Goal: Task Accomplishment & Management: Manage account settings

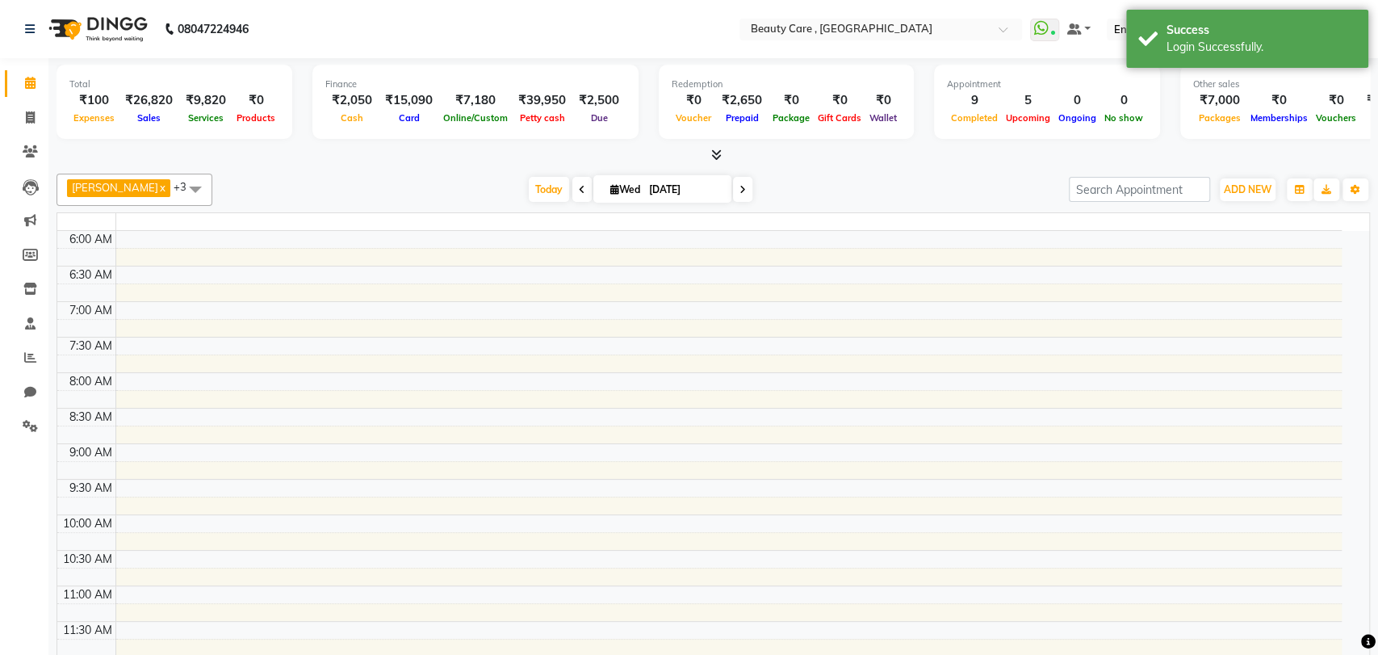
select select "en"
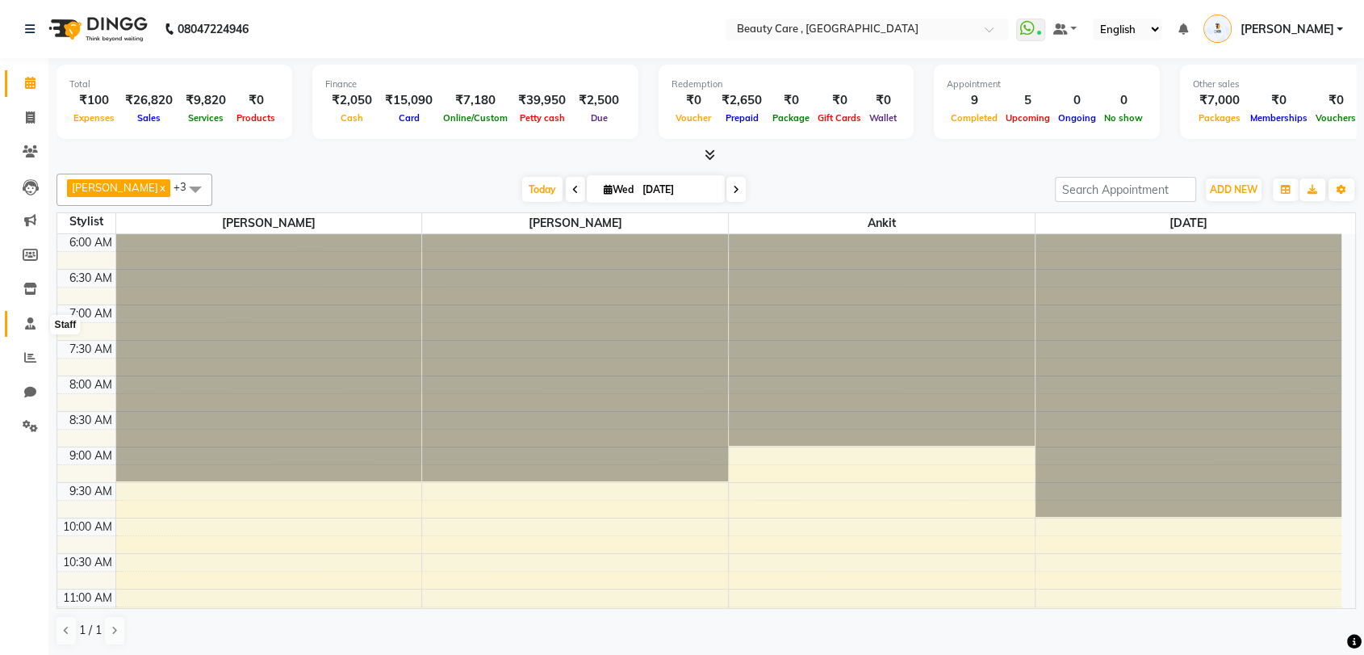
click at [27, 332] on span at bounding box center [30, 324] width 28 height 19
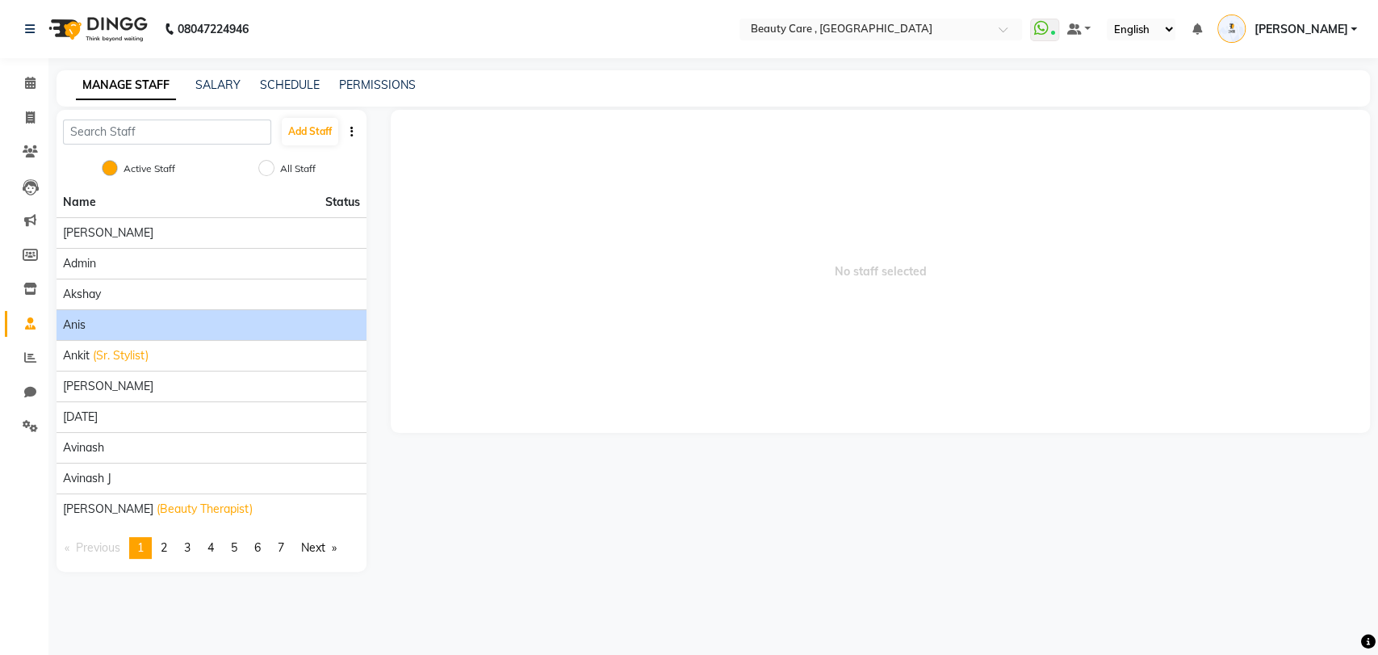
click at [92, 326] on div "Anis" at bounding box center [211, 324] width 297 height 17
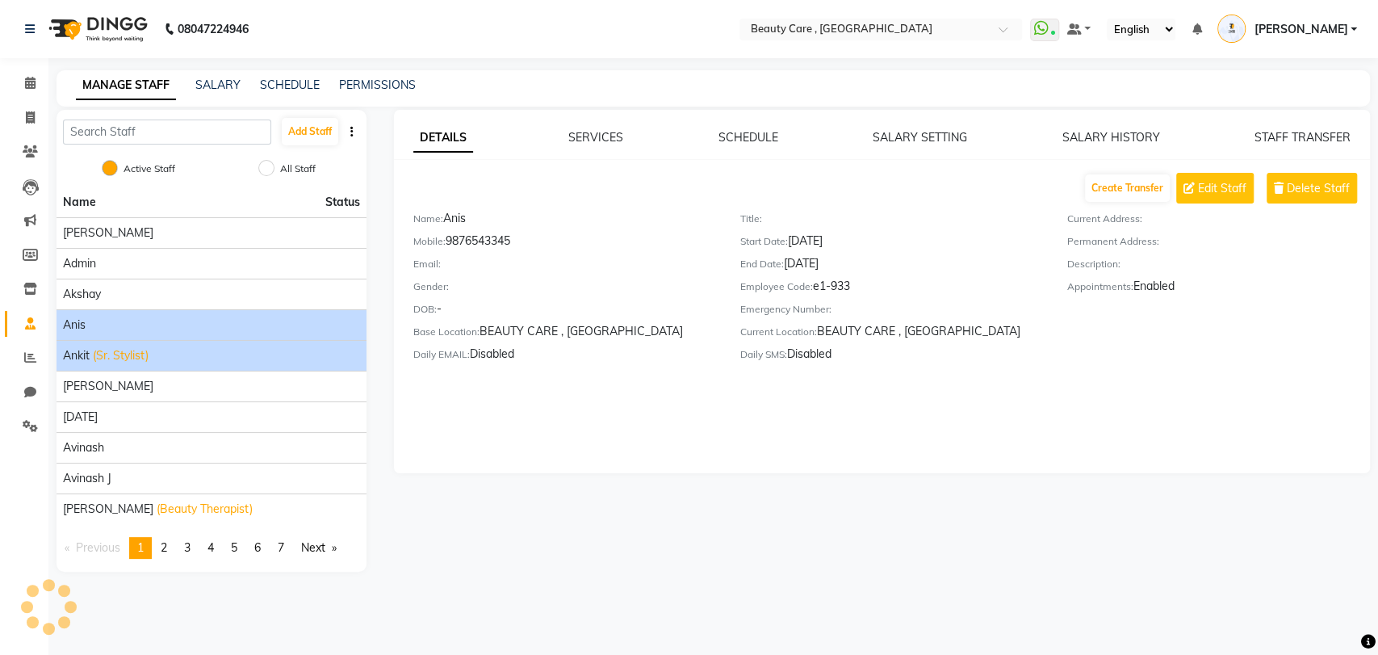
click at [123, 358] on span "(Sr. Stylist)" at bounding box center [121, 355] width 56 height 17
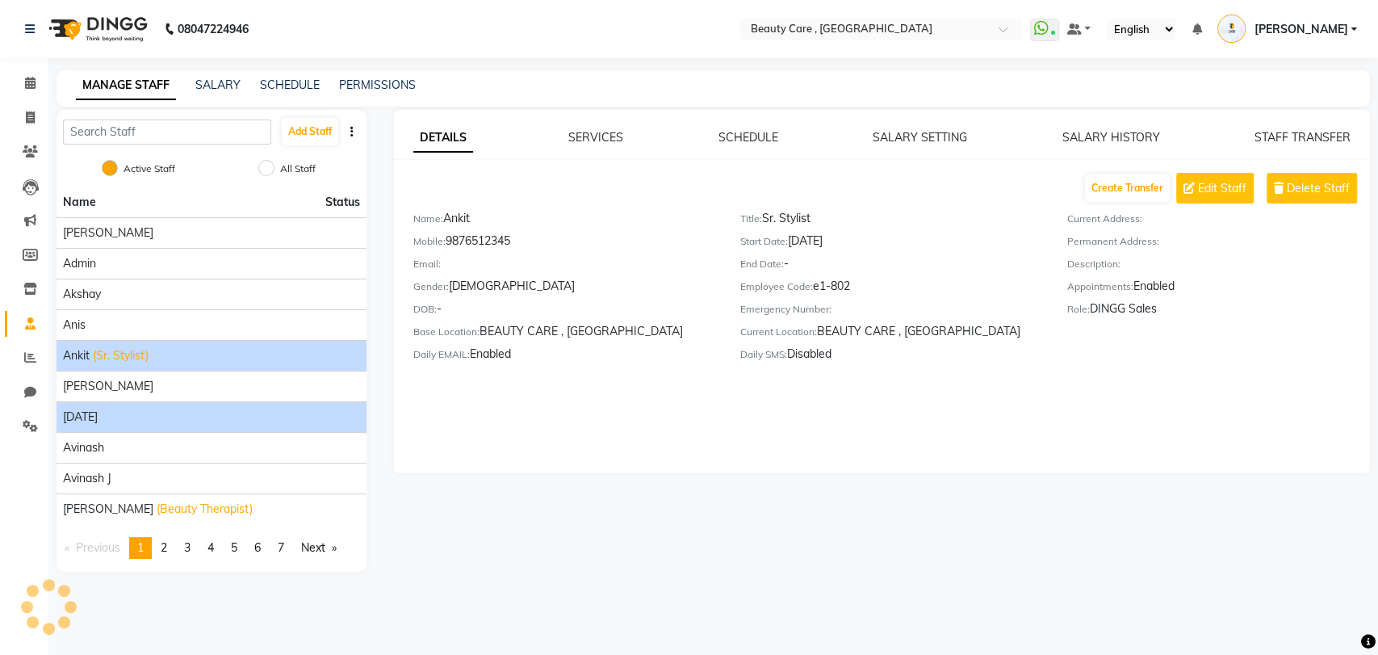
click at [131, 403] on li "[DATE]" at bounding box center [211, 416] width 310 height 31
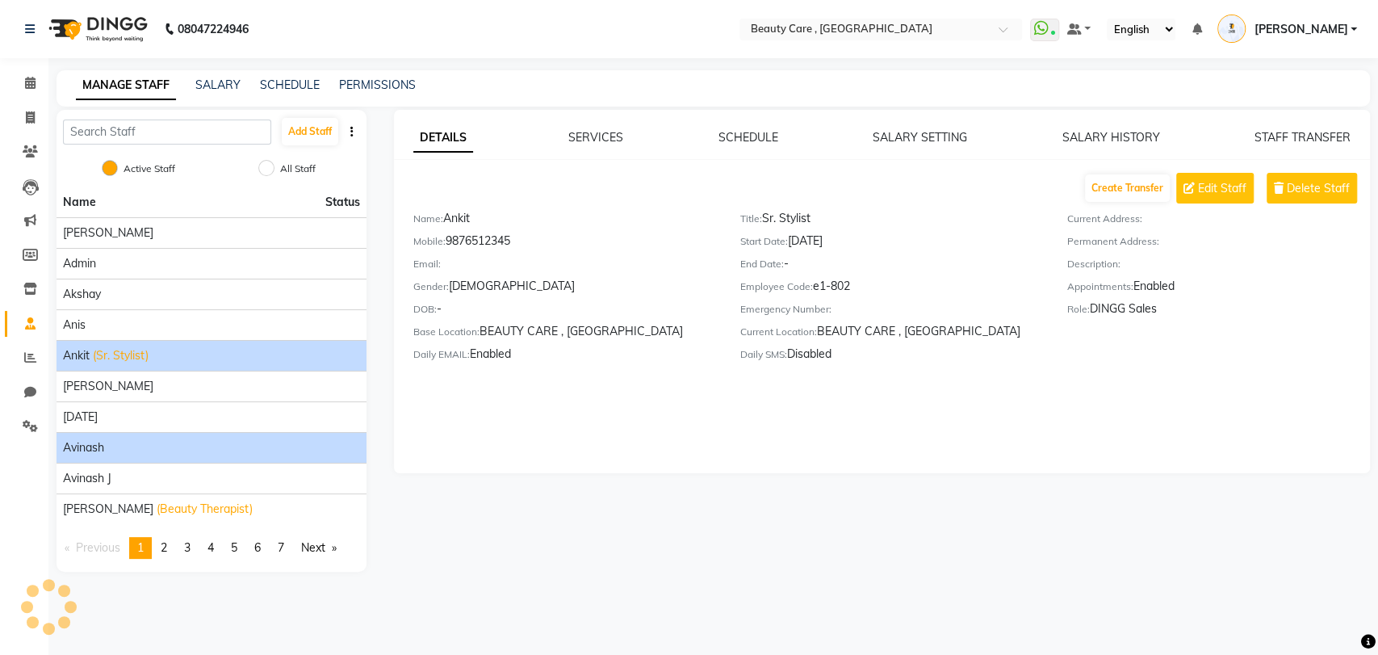
click at [136, 448] on div "Avinash" at bounding box center [211, 447] width 297 height 17
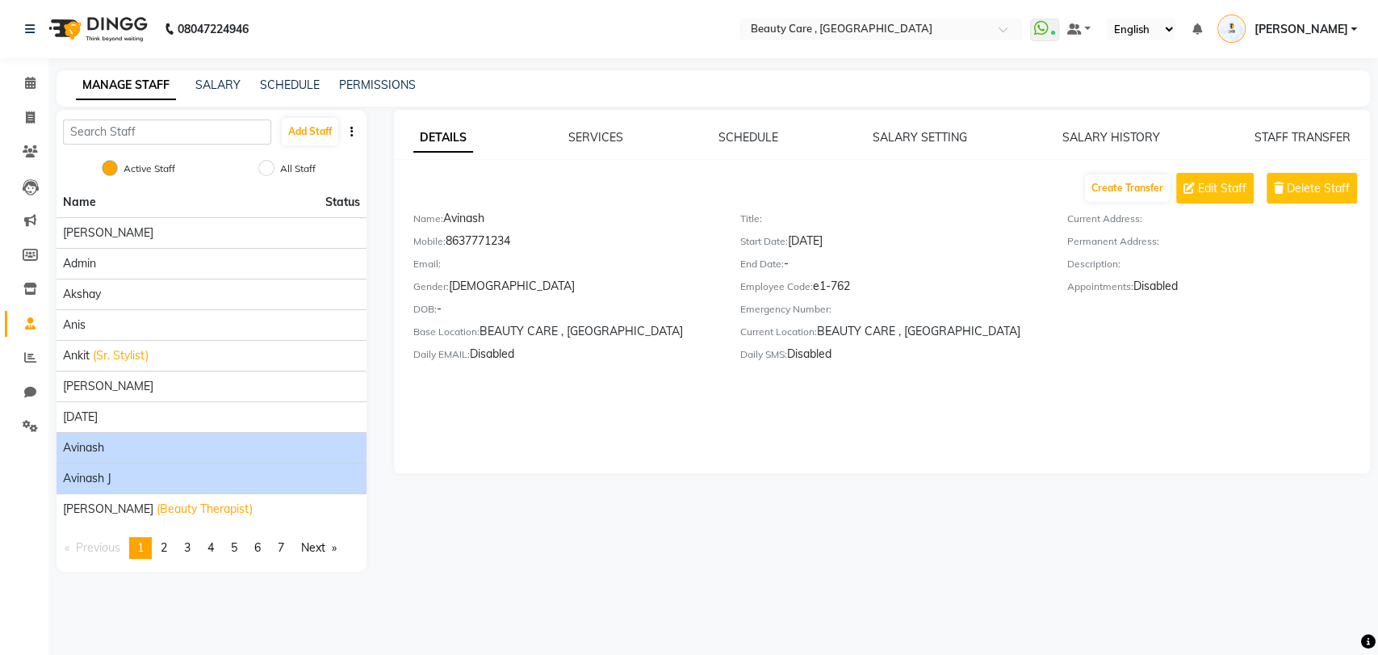
click at [133, 470] on div "Avinash J" at bounding box center [211, 478] width 297 height 17
click at [239, 448] on div "Avinash" at bounding box center [211, 447] width 297 height 17
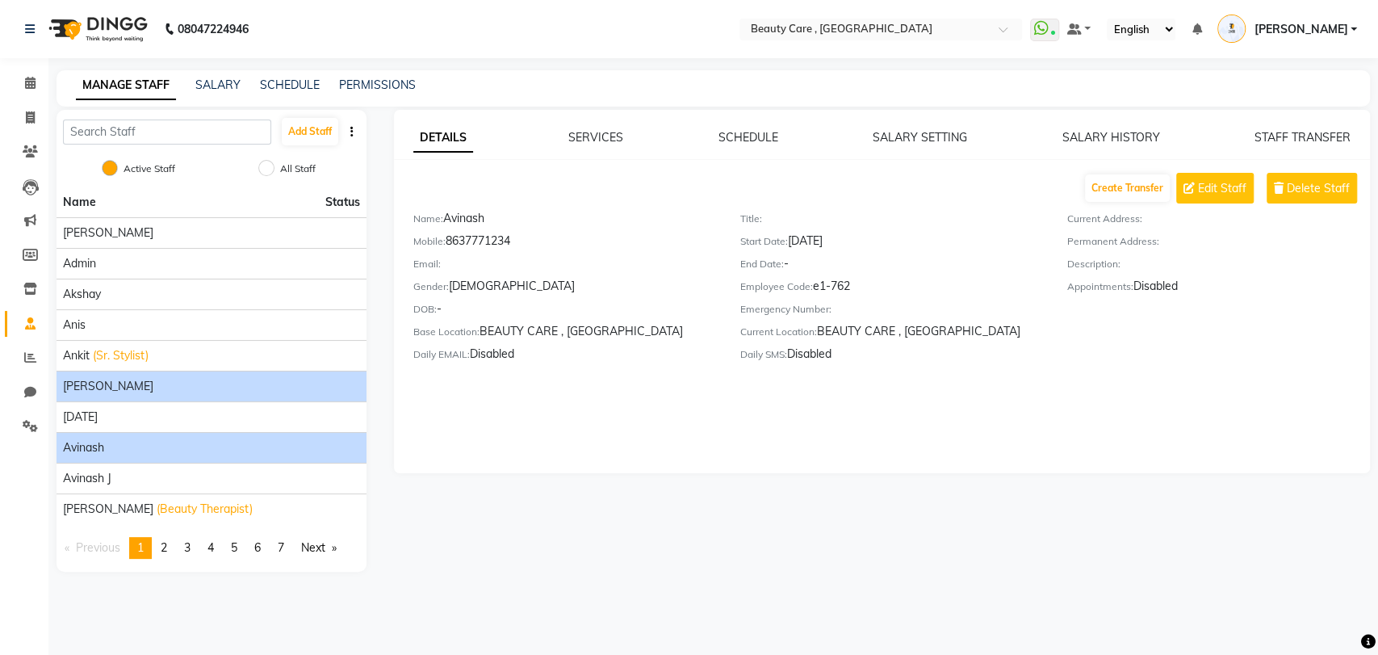
click at [289, 395] on li "[PERSON_NAME]" at bounding box center [211, 385] width 310 height 31
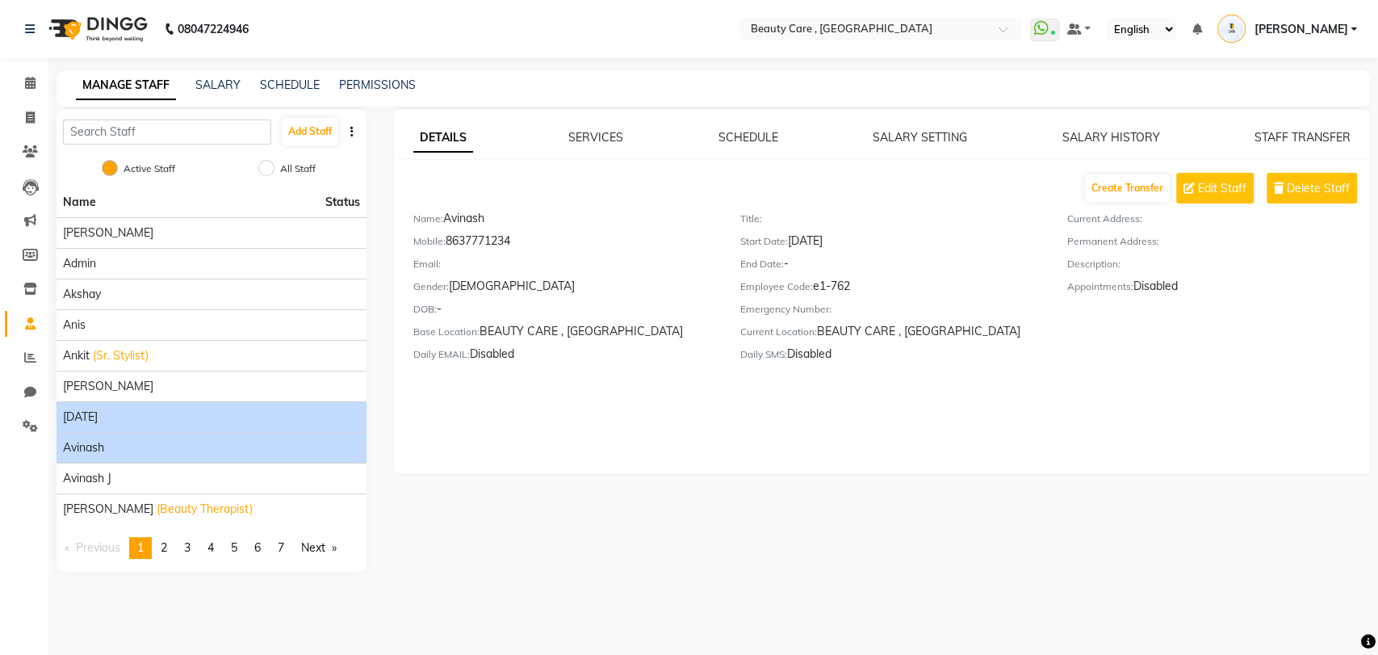
click at [275, 414] on div "[DATE]" at bounding box center [211, 416] width 297 height 17
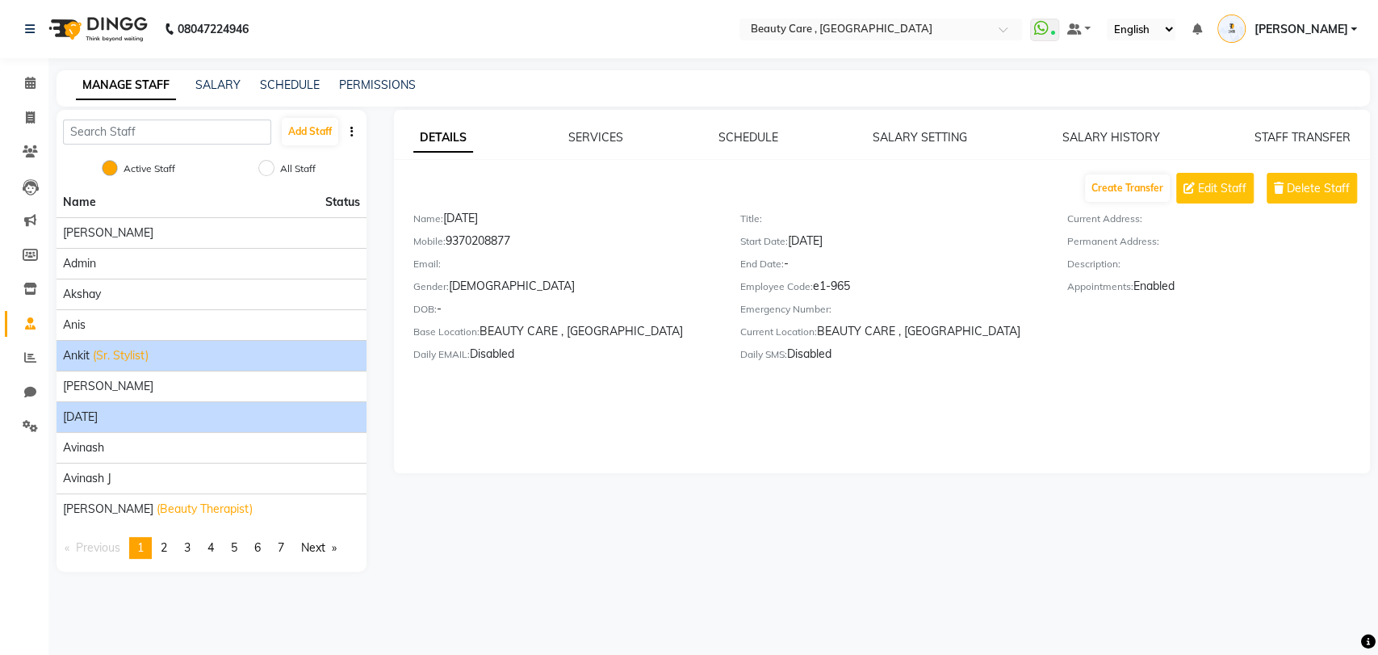
click at [156, 363] on li "Ankit (Sr. Stylist)" at bounding box center [211, 355] width 310 height 31
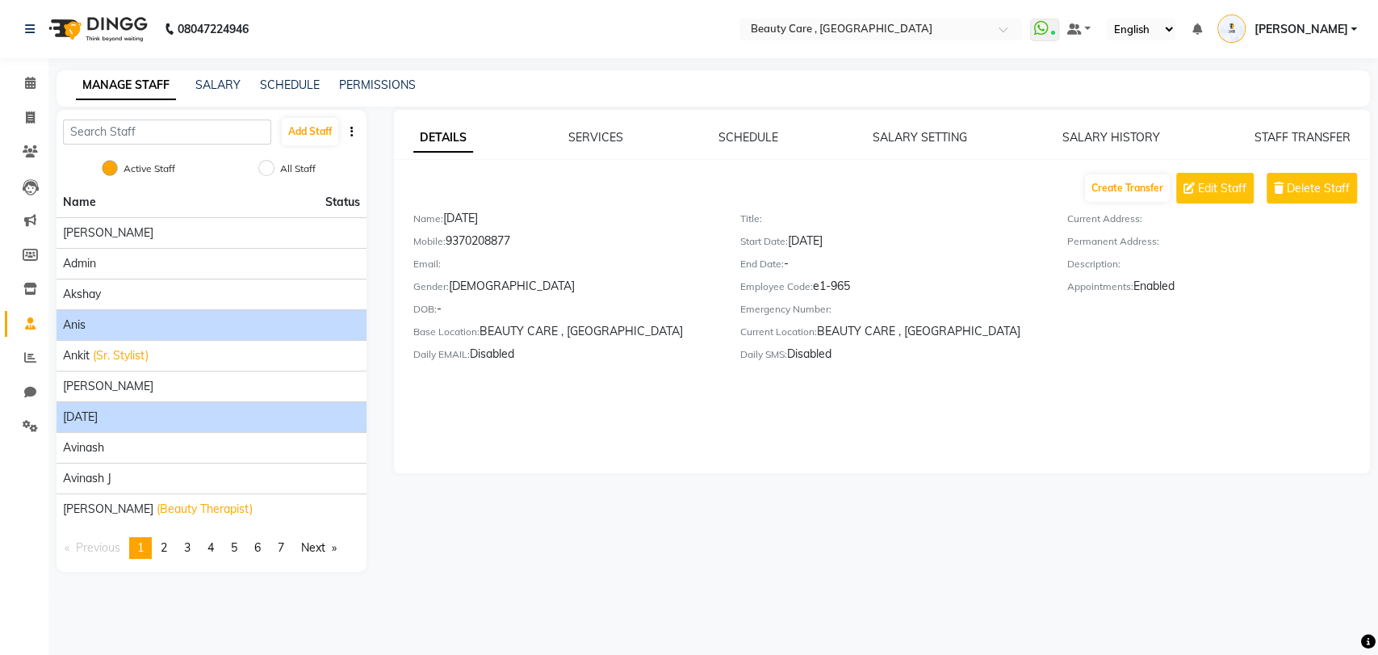
click at [141, 311] on li "Anis" at bounding box center [211, 324] width 310 height 31
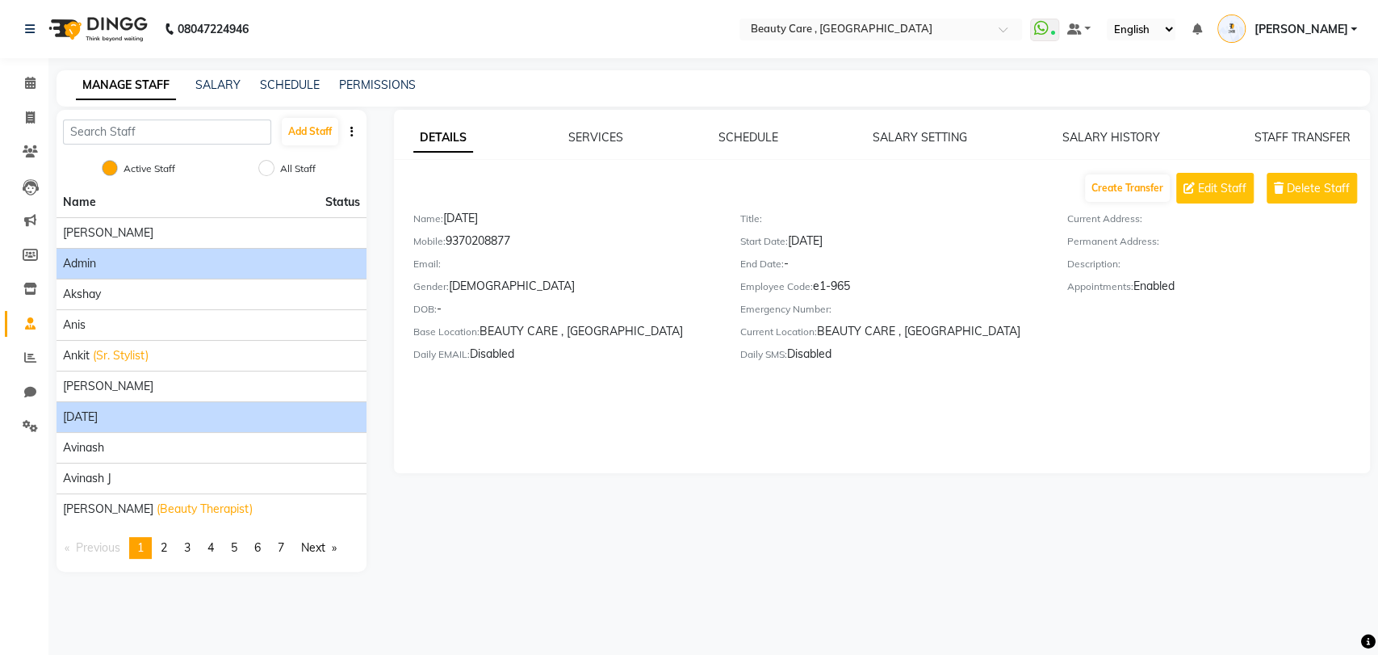
click at [142, 261] on div "Admin" at bounding box center [211, 263] width 297 height 17
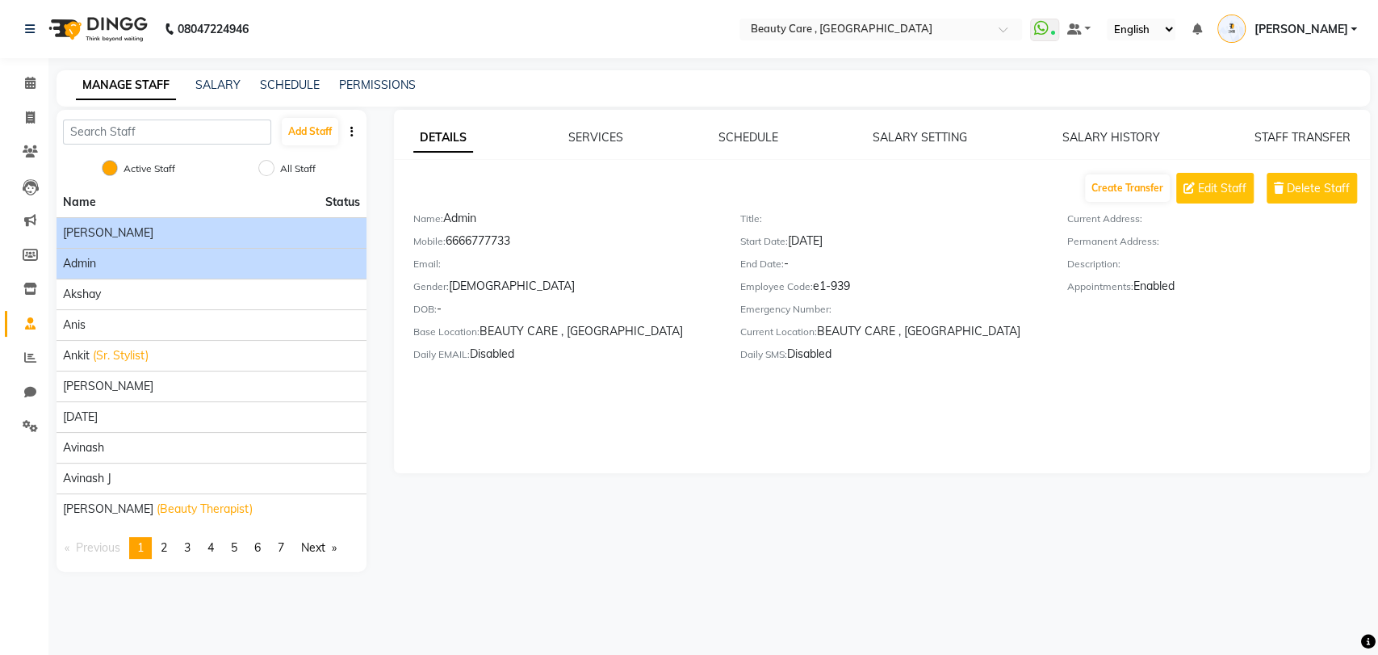
click at [144, 239] on div "[PERSON_NAME]" at bounding box center [211, 232] width 297 height 17
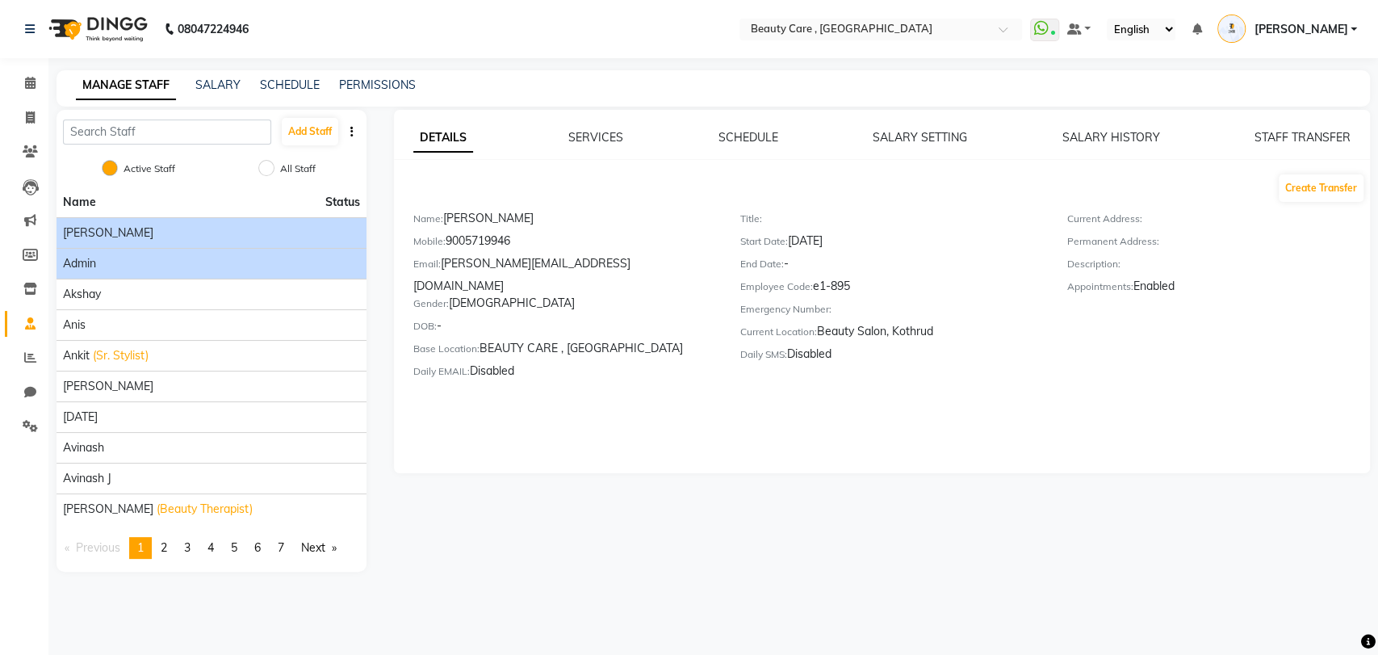
click at [129, 275] on li "Admin" at bounding box center [211, 263] width 310 height 31
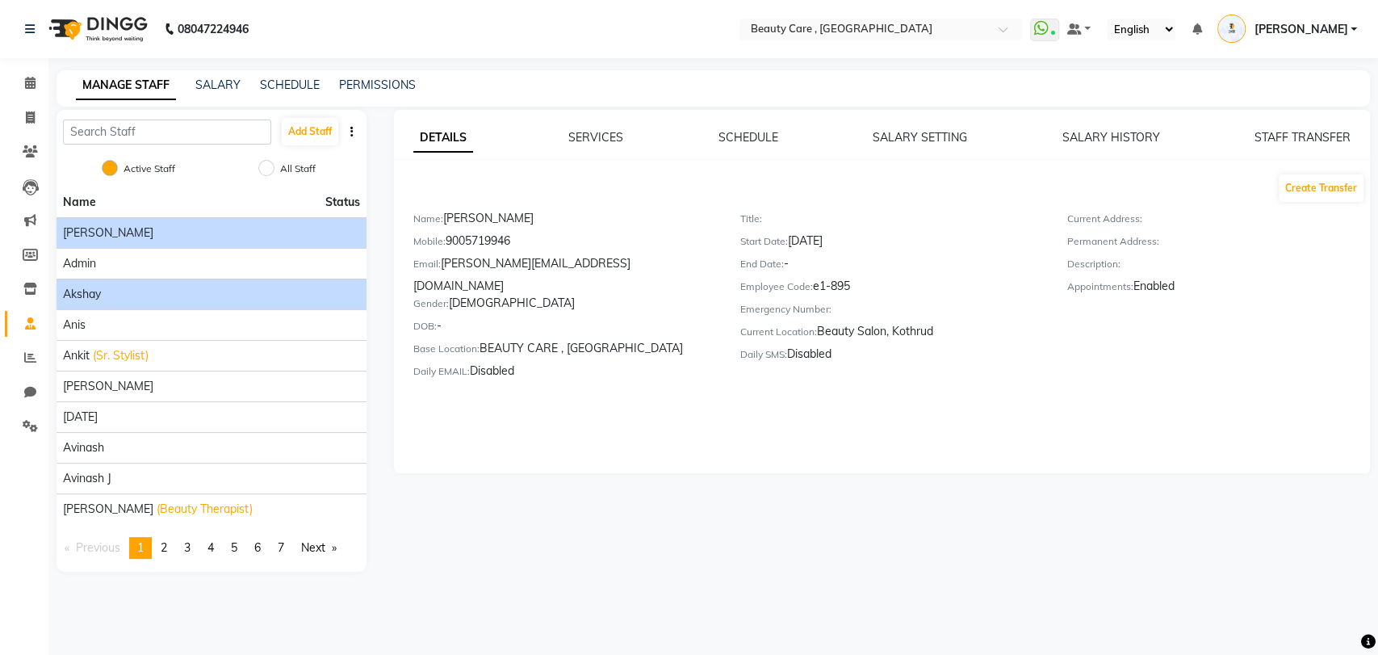
click at [90, 290] on span "Akshay" at bounding box center [82, 294] width 38 height 17
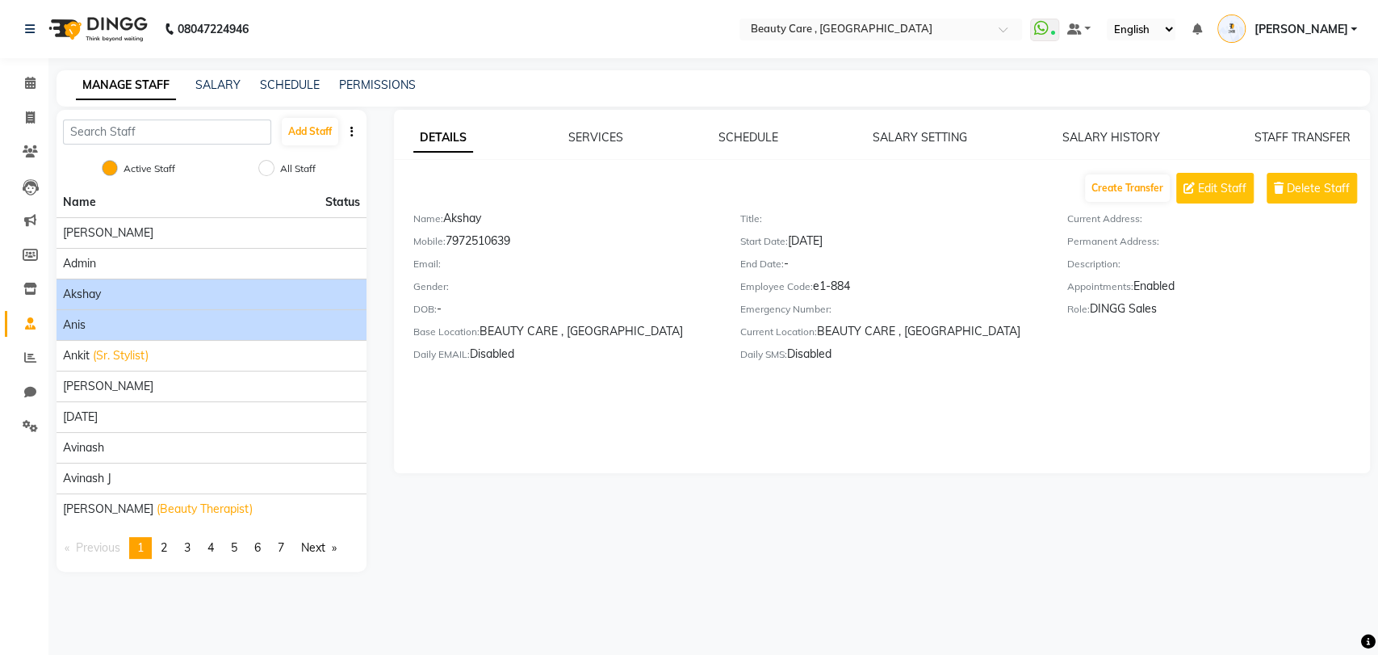
click at [97, 337] on li "Anis" at bounding box center [211, 324] width 310 height 31
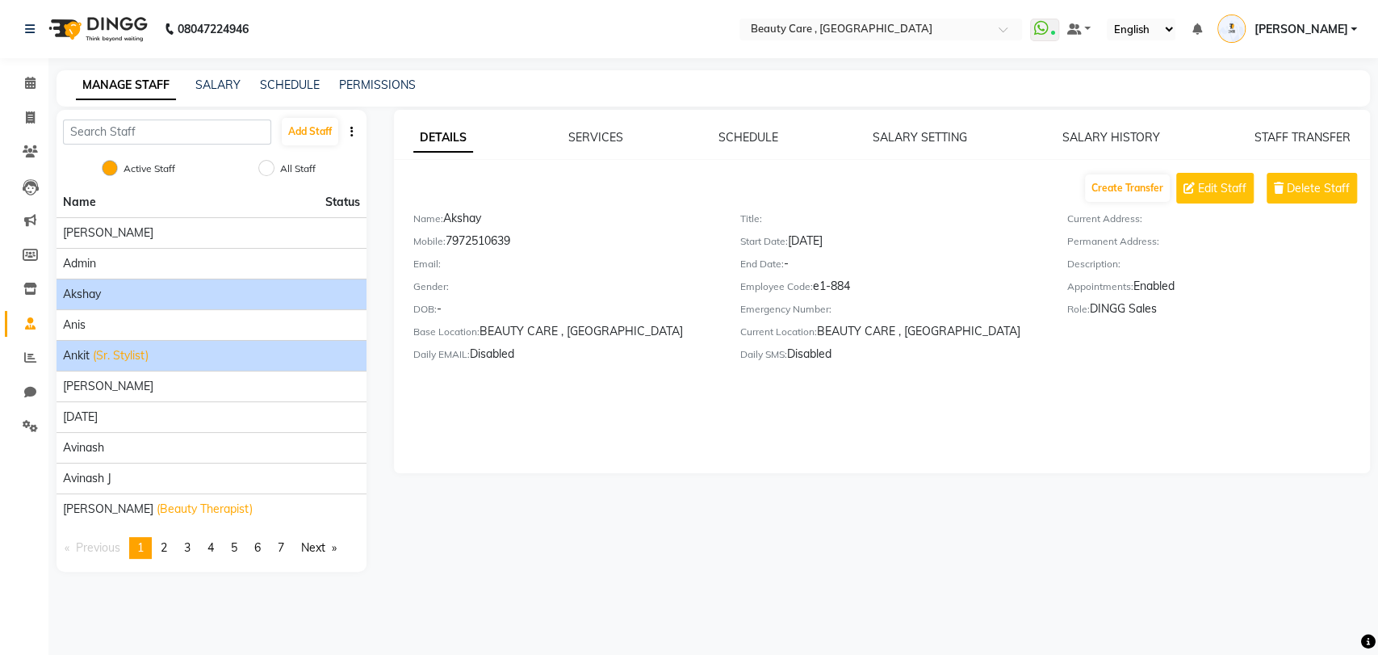
click at [98, 353] on span "(Sr. Stylist)" at bounding box center [121, 355] width 56 height 17
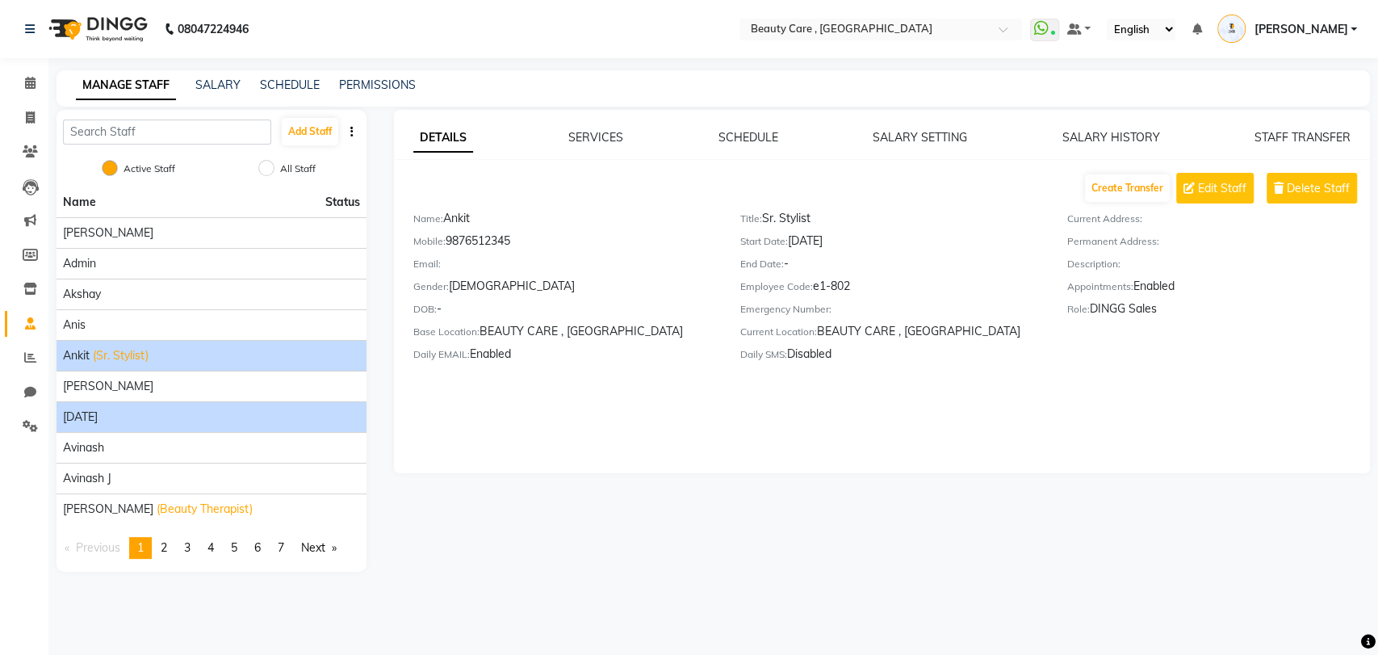
click at [136, 421] on div "[DATE]" at bounding box center [211, 416] width 297 height 17
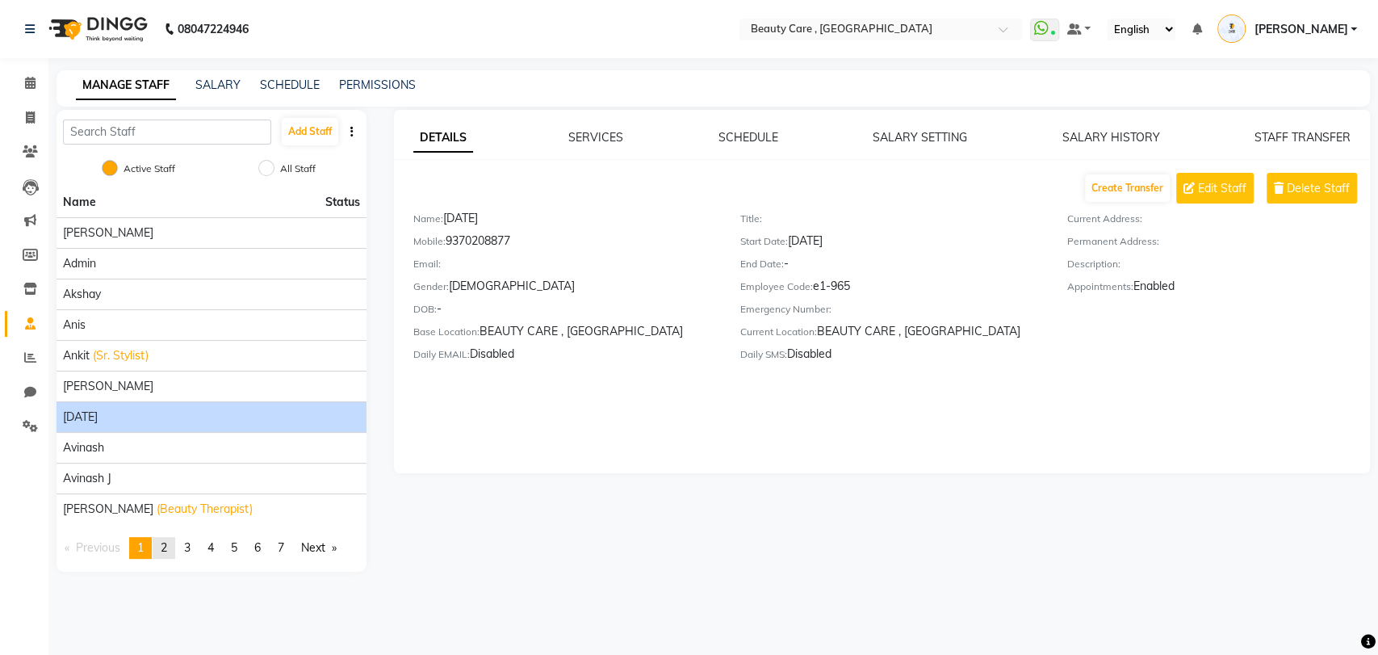
click at [167, 548] on span "2" at bounding box center [164, 547] width 6 height 15
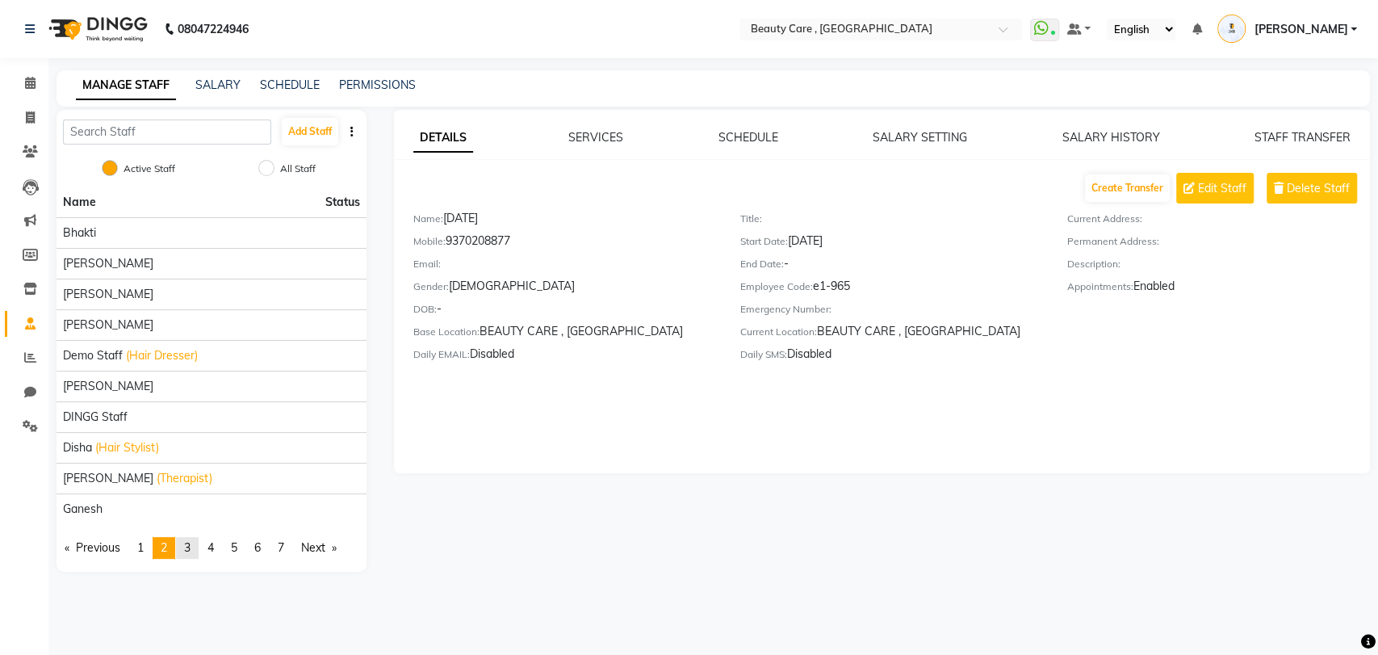
click at [195, 548] on link "page 3" at bounding box center [187, 548] width 23 height 22
click at [214, 550] on span "4" at bounding box center [210, 547] width 6 height 15
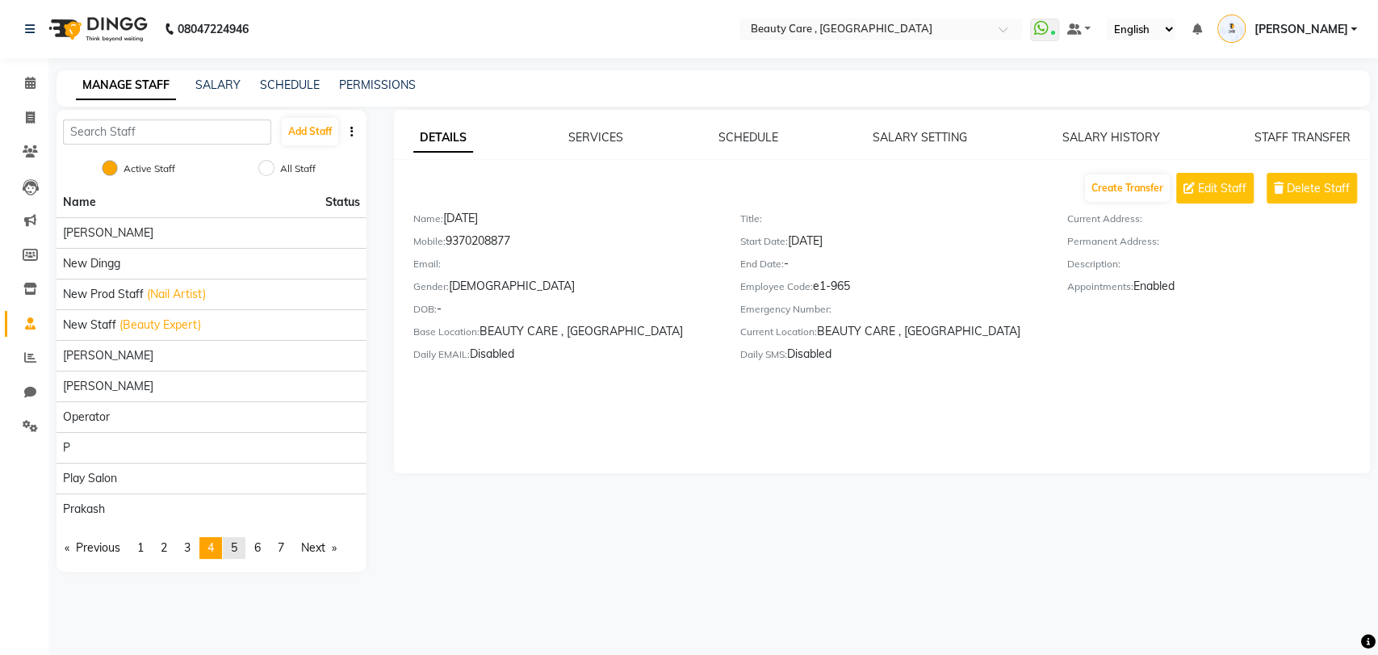
click at [234, 551] on link "page 5" at bounding box center [234, 548] width 23 height 22
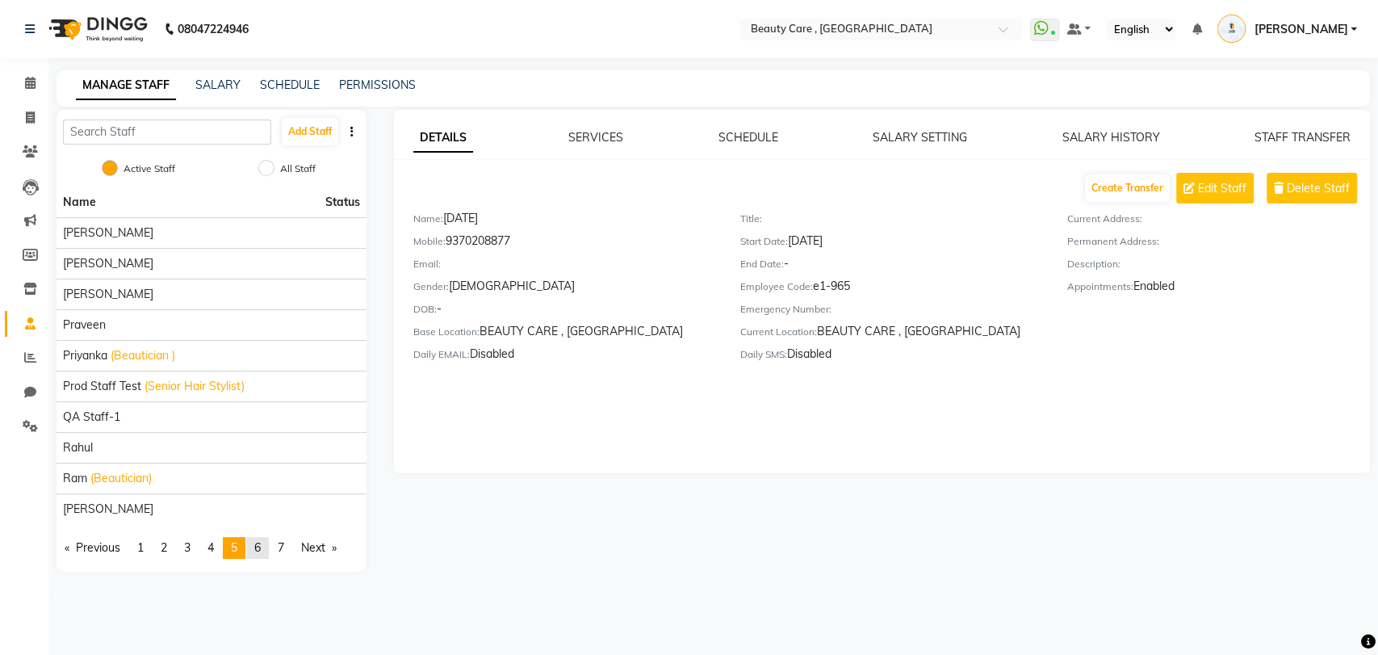
click at [261, 550] on span "6" at bounding box center [257, 547] width 6 height 15
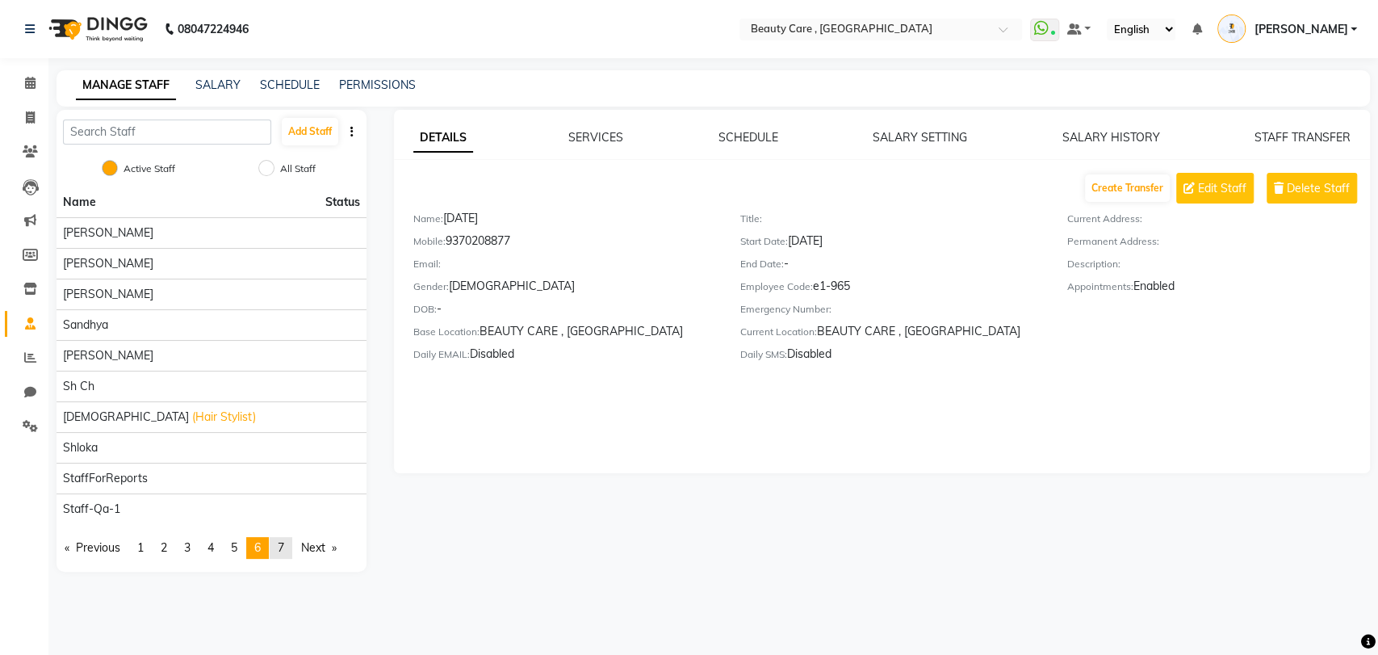
click at [284, 550] on span "7" at bounding box center [281, 547] width 6 height 15
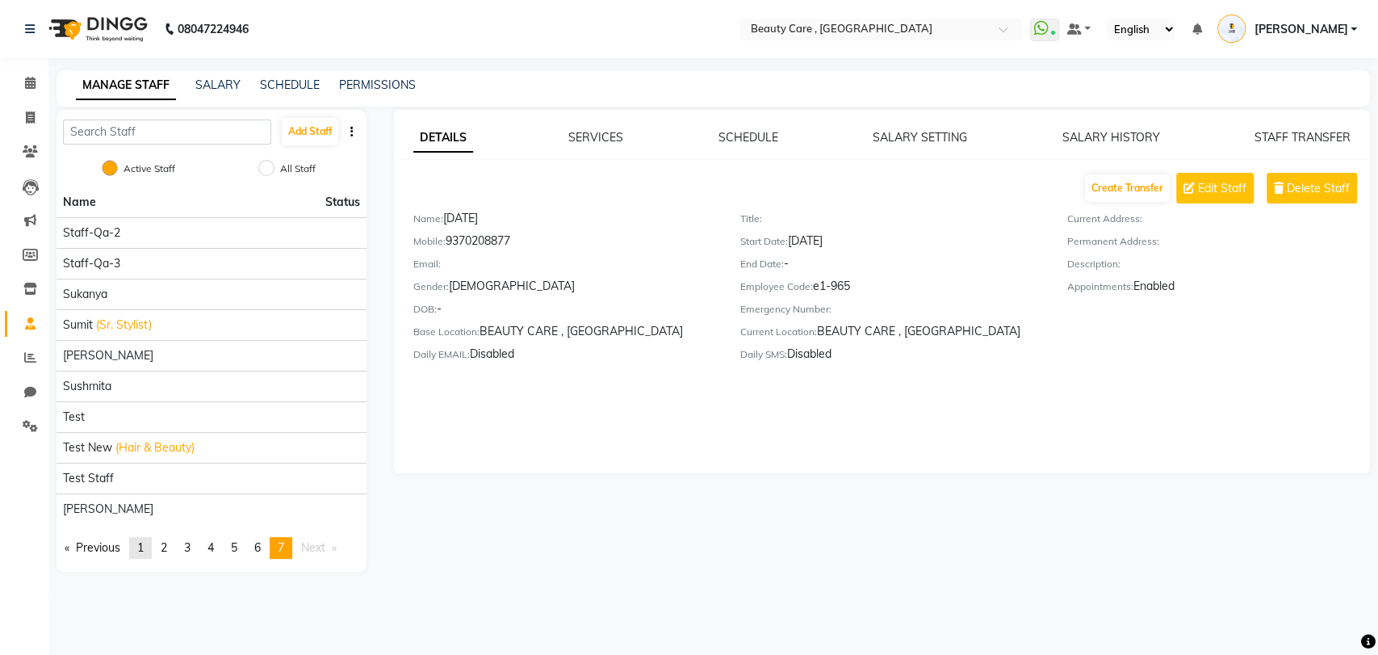
click at [144, 543] on span "1" at bounding box center [140, 547] width 6 height 15
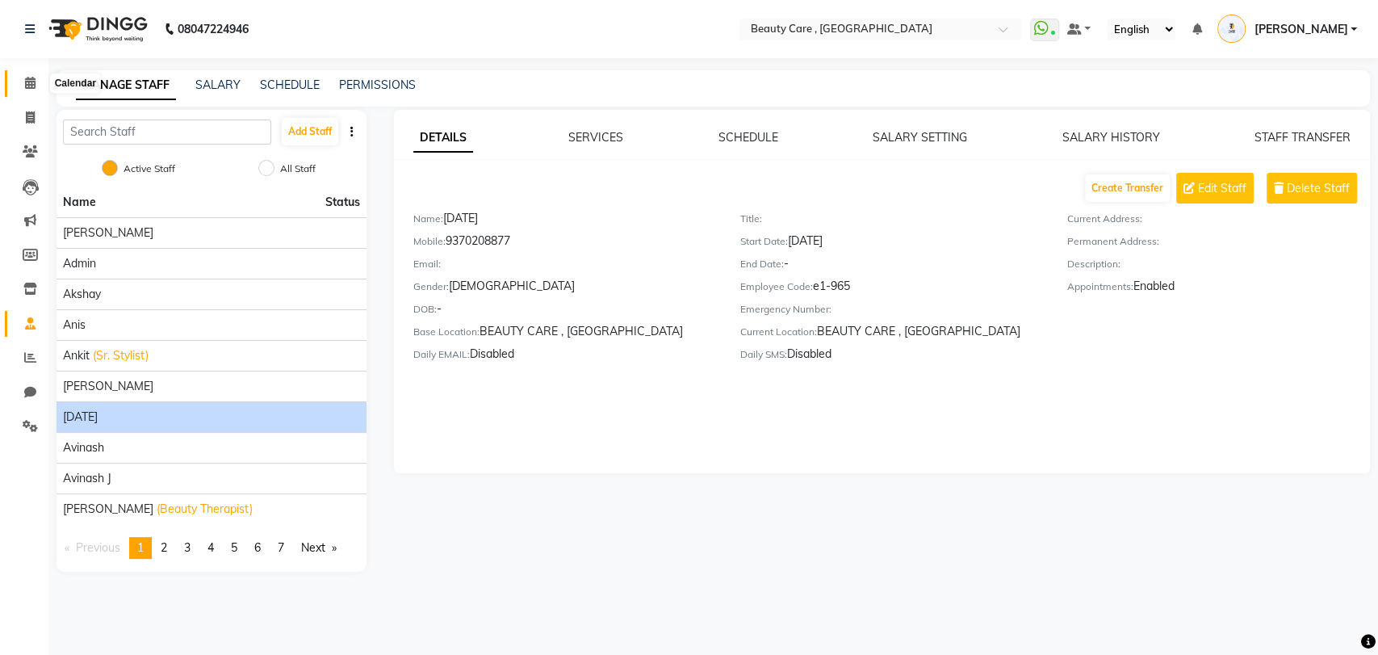
click at [36, 92] on span at bounding box center [30, 83] width 28 height 19
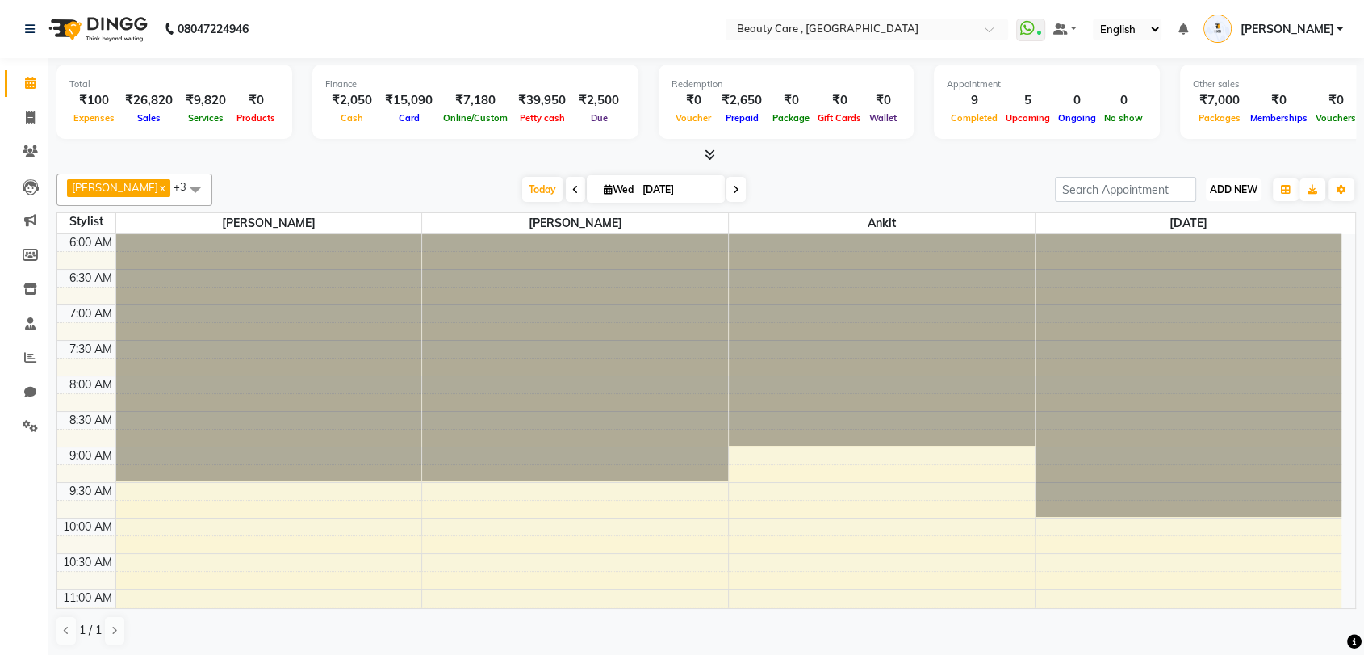
click at [1242, 191] on span "ADD NEW" at bounding box center [1234, 189] width 48 height 12
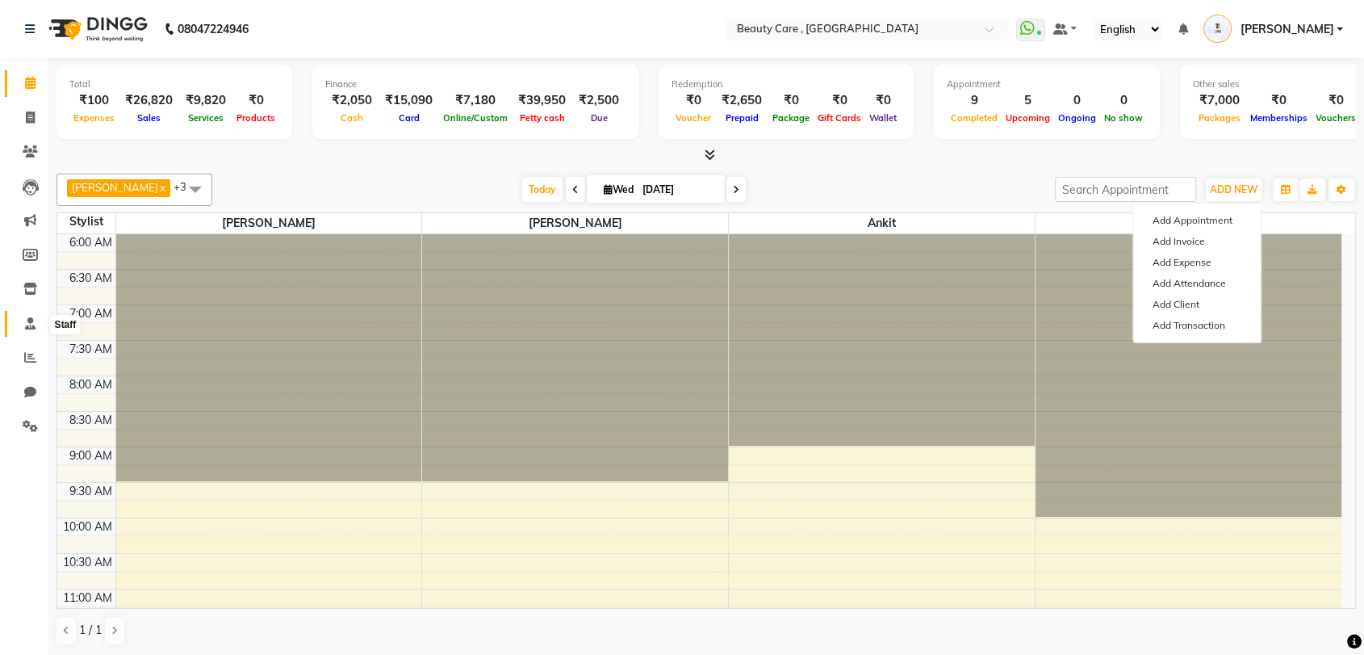
click at [26, 325] on icon at bounding box center [30, 323] width 10 height 12
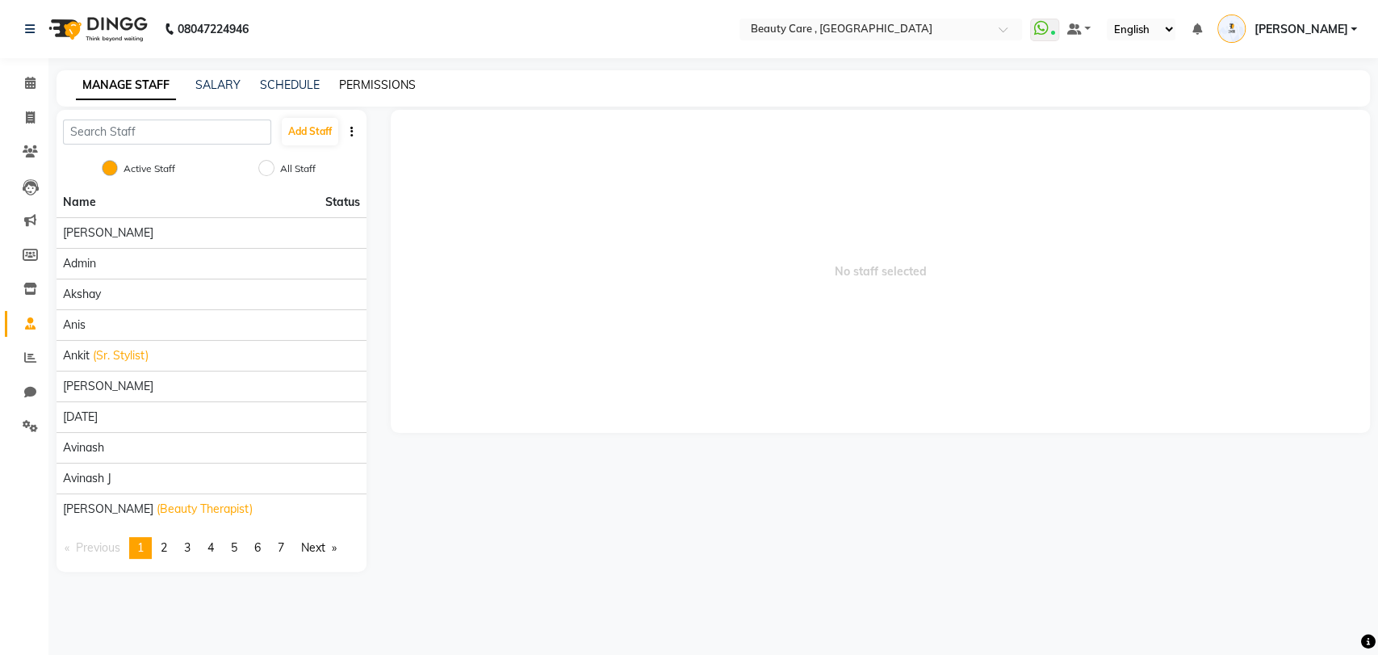
click at [387, 84] on link "PERMISSIONS" at bounding box center [377, 84] width 77 height 15
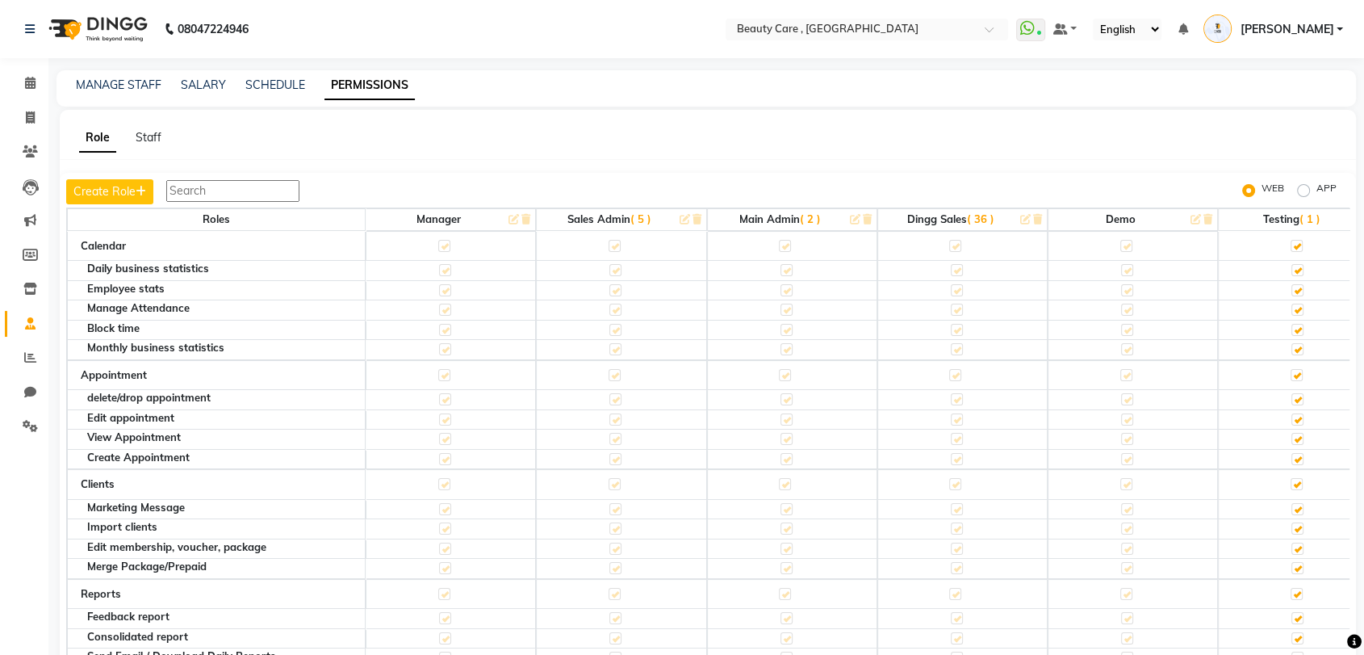
click at [1312, 24] on span "[PERSON_NAME]" at bounding box center [1287, 29] width 94 height 17
click at [1265, 107] on link "Sign out" at bounding box center [1260, 115] width 148 height 25
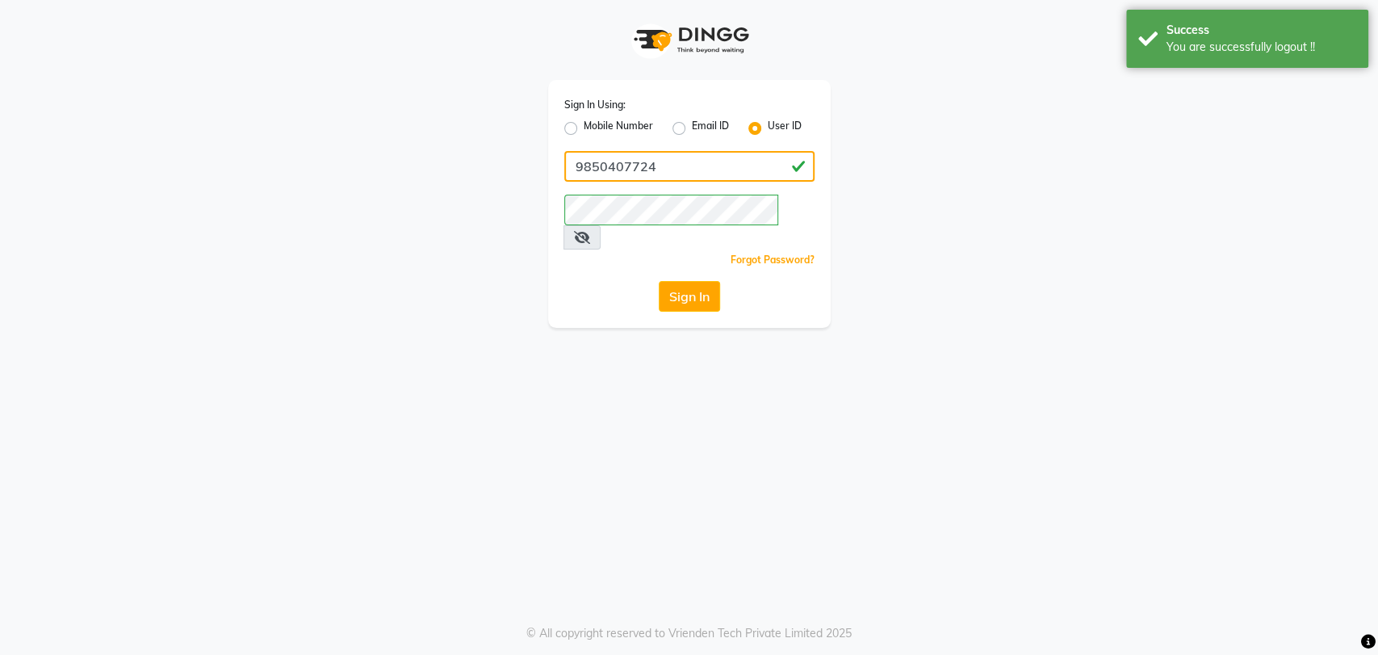
click at [691, 163] on input "9850407724" at bounding box center [689, 166] width 250 height 31
paste input "[PERSON_NAME]"
type input "[PERSON_NAME]"
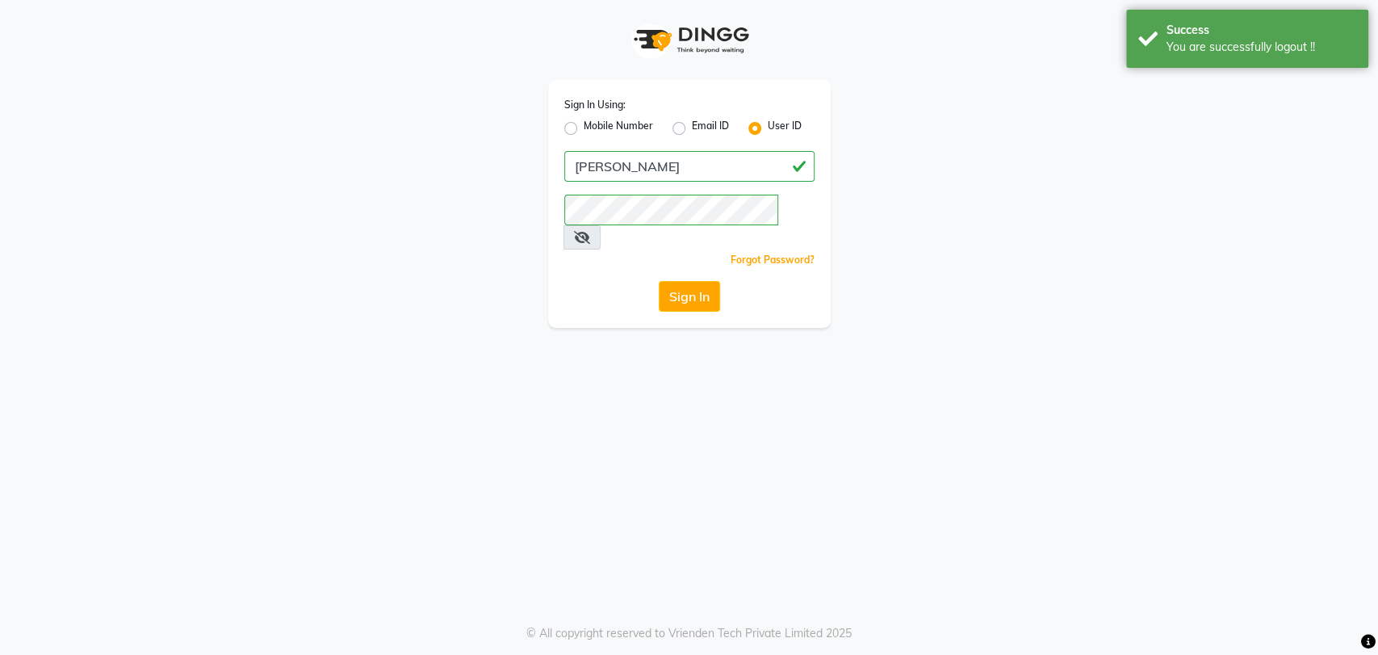
click at [620, 281] on div "Sign In" at bounding box center [689, 296] width 250 height 31
click at [671, 281] on button "Sign In" at bounding box center [689, 296] width 61 height 31
